Goal: Task Accomplishment & Management: Use online tool/utility

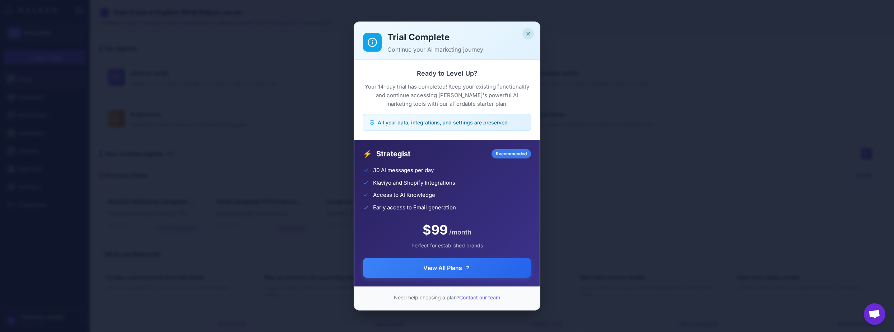
click at [529, 35] on icon "Close" at bounding box center [528, 34] width 6 height 6
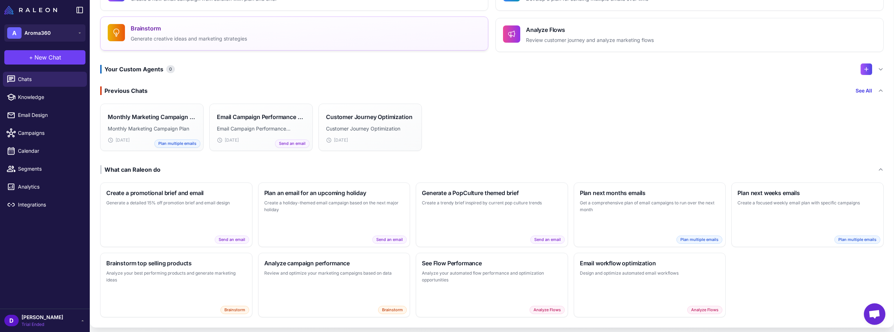
scroll to position [89, 0]
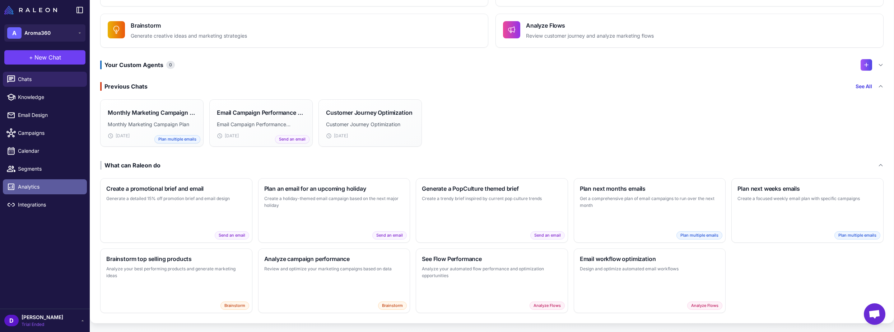
click at [22, 187] on span "Analytics" at bounding box center [49, 187] width 63 height 8
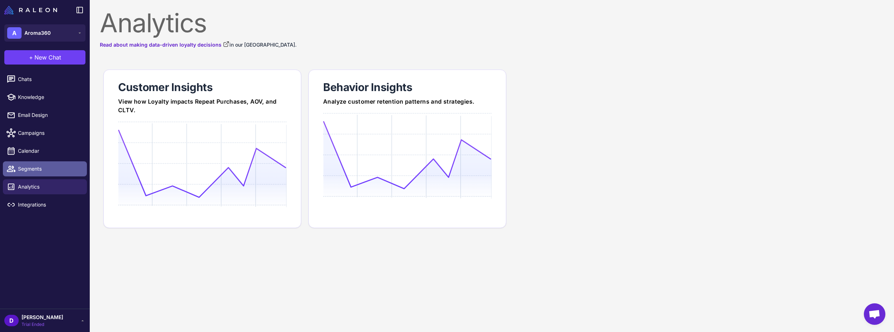
click at [37, 162] on link "Segments" at bounding box center [45, 169] width 84 height 15
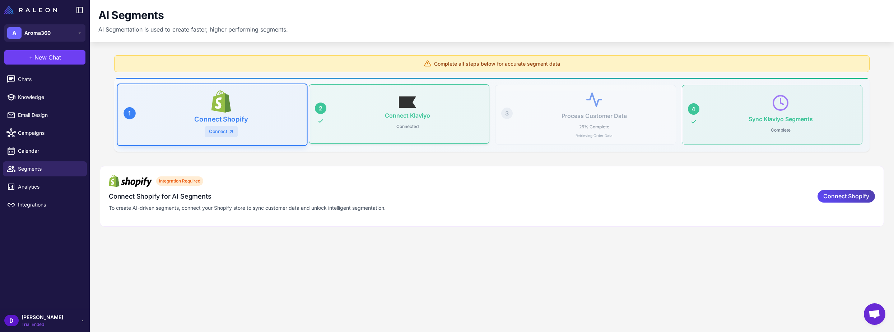
click at [427, 118] on h3 "Connect Klaviyo" at bounding box center [407, 115] width 45 height 7
click at [738, 126] on div "Sync Klaviyo Segments Complete" at bounding box center [780, 114] width 151 height 41
click at [38, 187] on span "Analytics" at bounding box center [49, 187] width 63 height 8
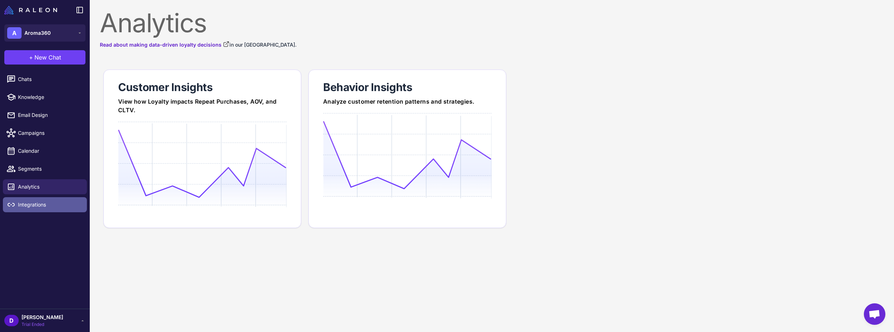
click at [41, 209] on link "Integrations" at bounding box center [45, 204] width 84 height 15
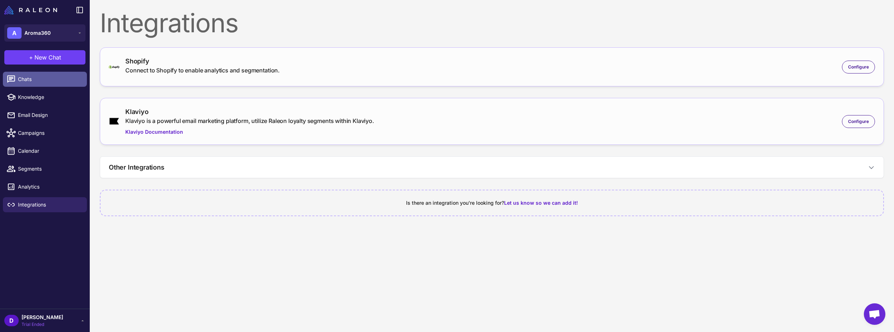
click at [24, 79] on span "Chats" at bounding box center [49, 79] width 63 height 8
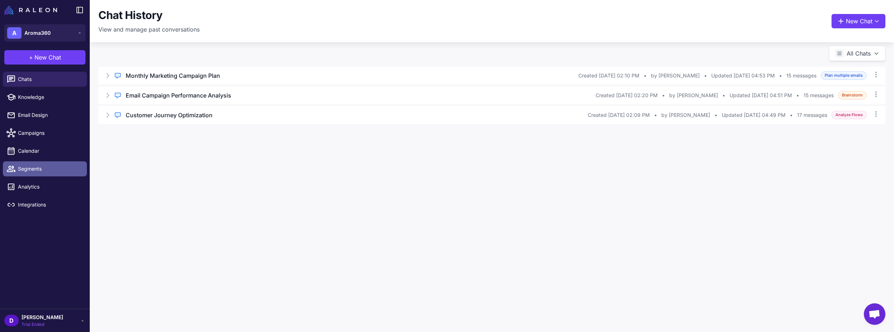
click at [36, 173] on link "Segments" at bounding box center [45, 169] width 84 height 15
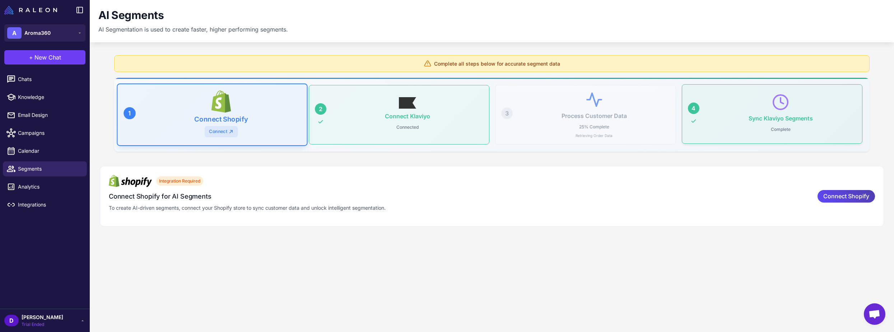
click at [703, 109] on div "4 Sync Klaviyo Segments Complete" at bounding box center [772, 114] width 181 height 60
click at [221, 130] on link "Connect" at bounding box center [221, 129] width 32 height 11
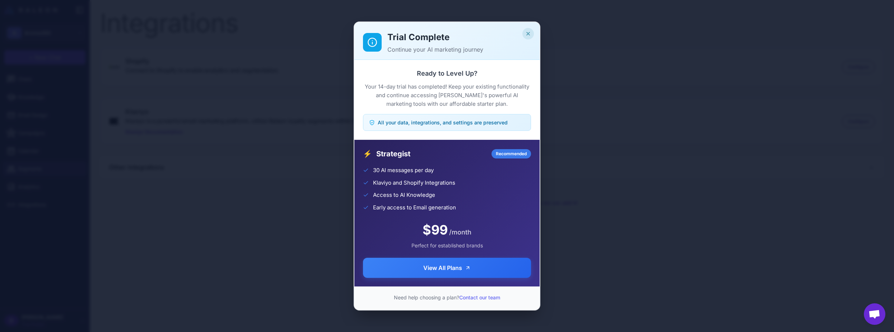
click at [529, 33] on icon "Close" at bounding box center [528, 34] width 6 height 6
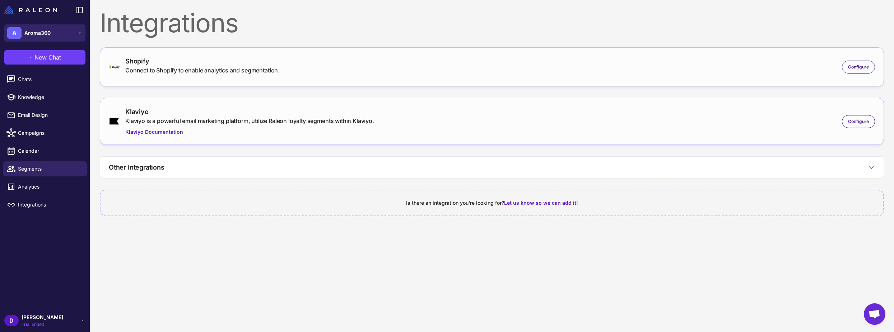
click at [37, 32] on span "Aroma360" at bounding box center [37, 33] width 26 height 8
